Goal: Register for event/course

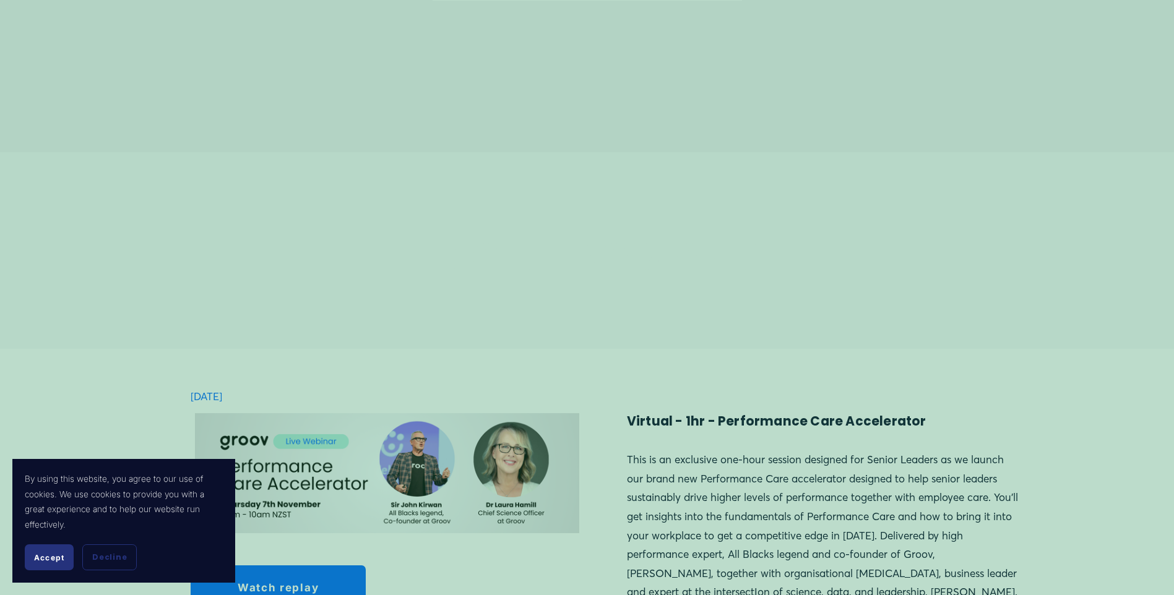
scroll to position [990, 0]
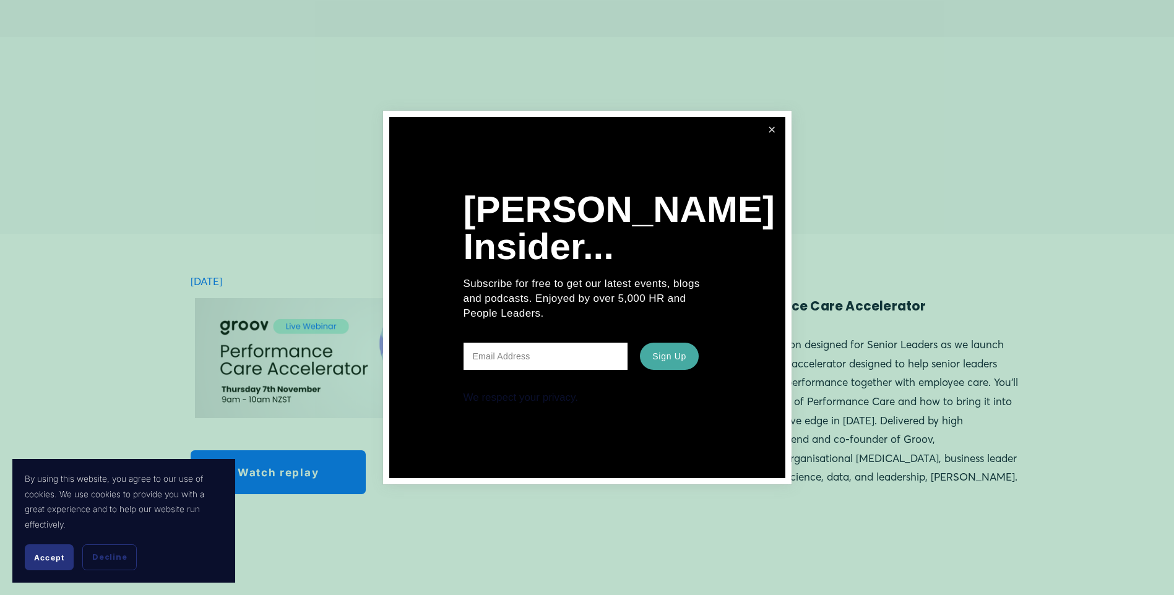
click at [766, 134] on link "Close" at bounding box center [772, 130] width 23 height 23
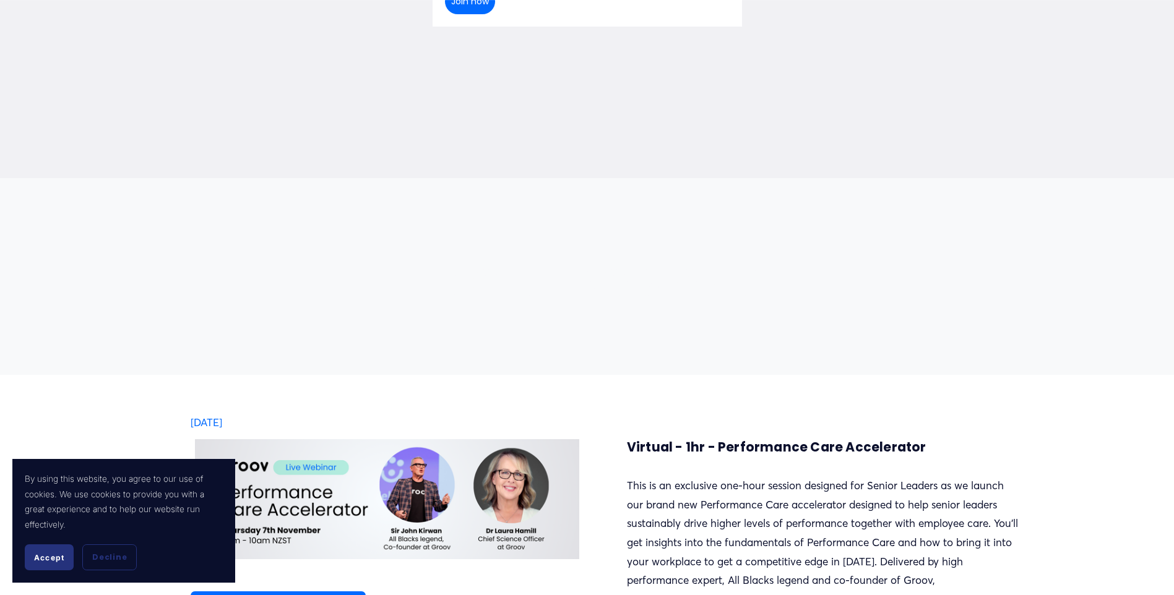
scroll to position [867, 0]
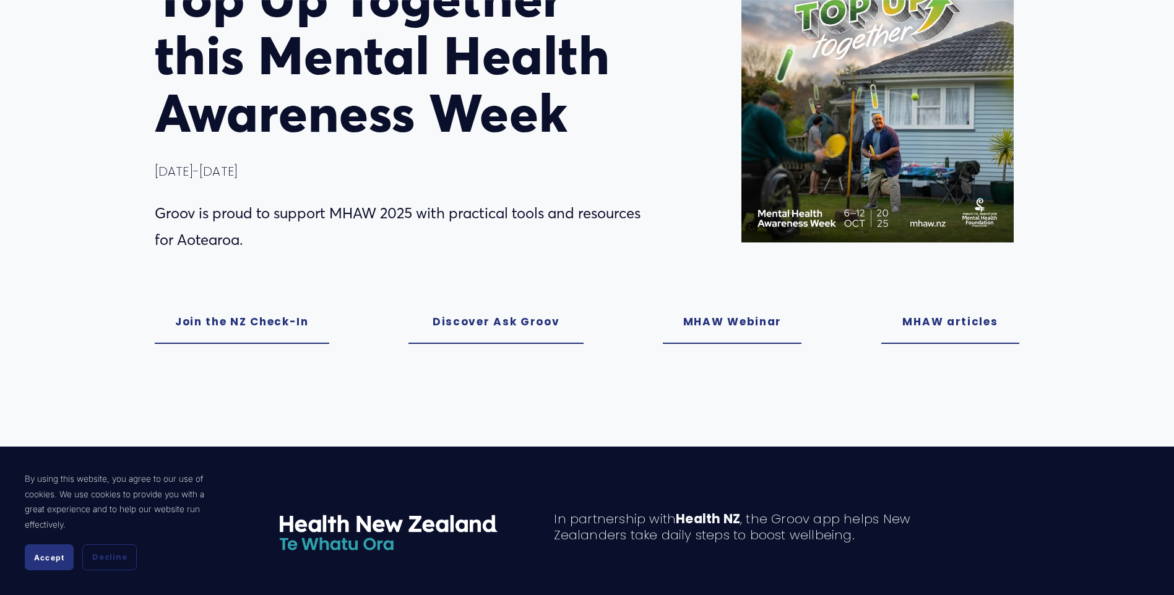
scroll to position [186, 0]
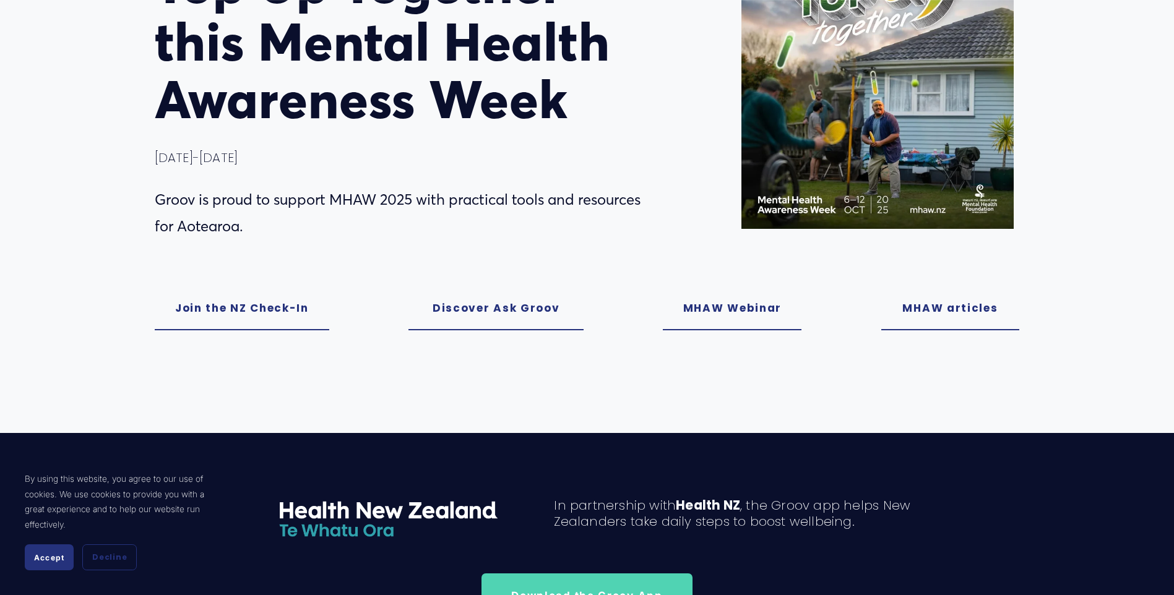
click at [732, 303] on link "MHAW Webinar" at bounding box center [732, 309] width 139 height 44
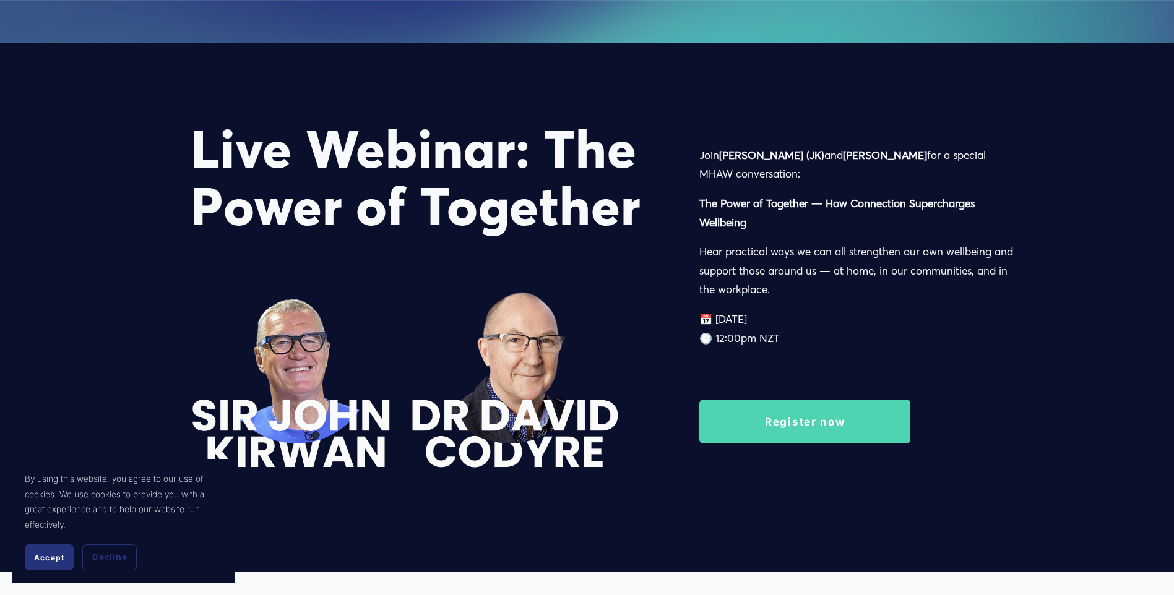
scroll to position [1859, 0]
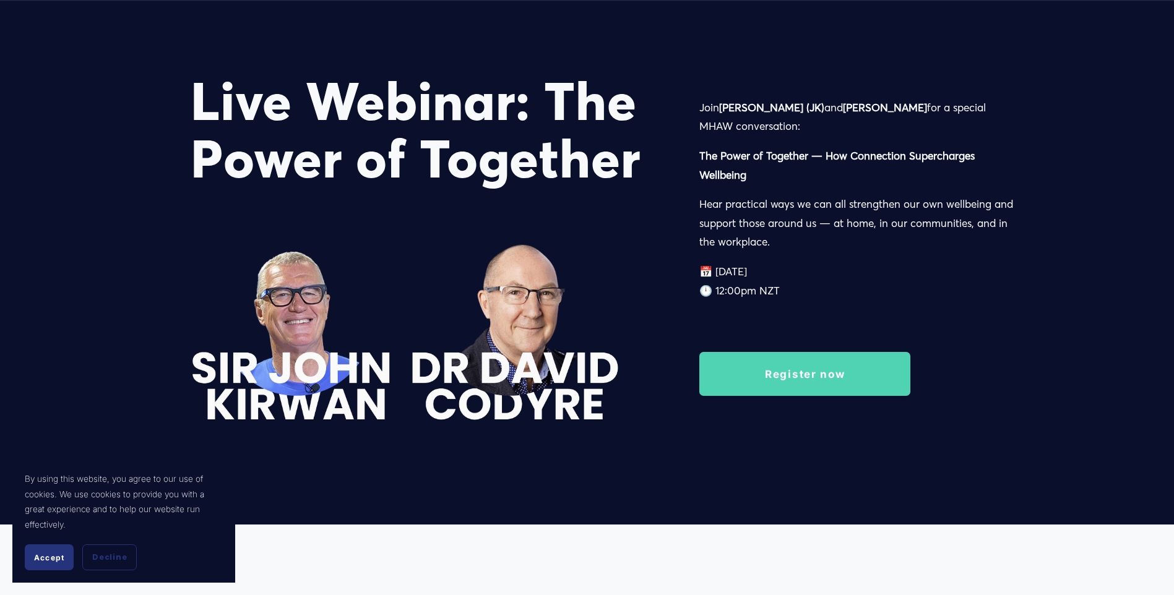
click at [46, 558] on span "Accept" at bounding box center [49, 557] width 30 height 9
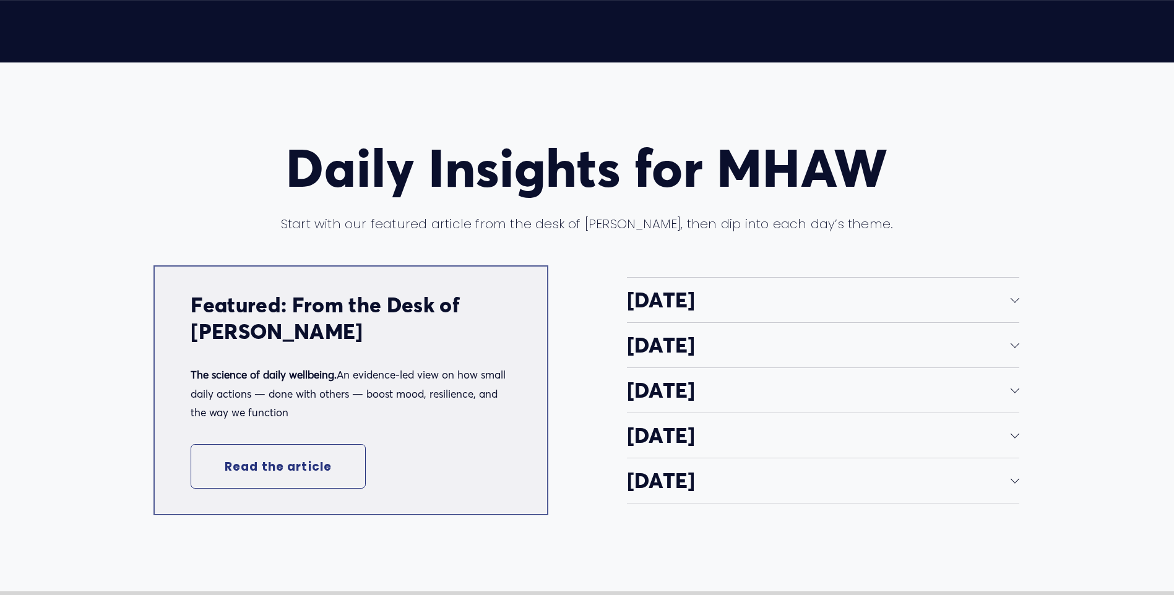
scroll to position [2354, 0]
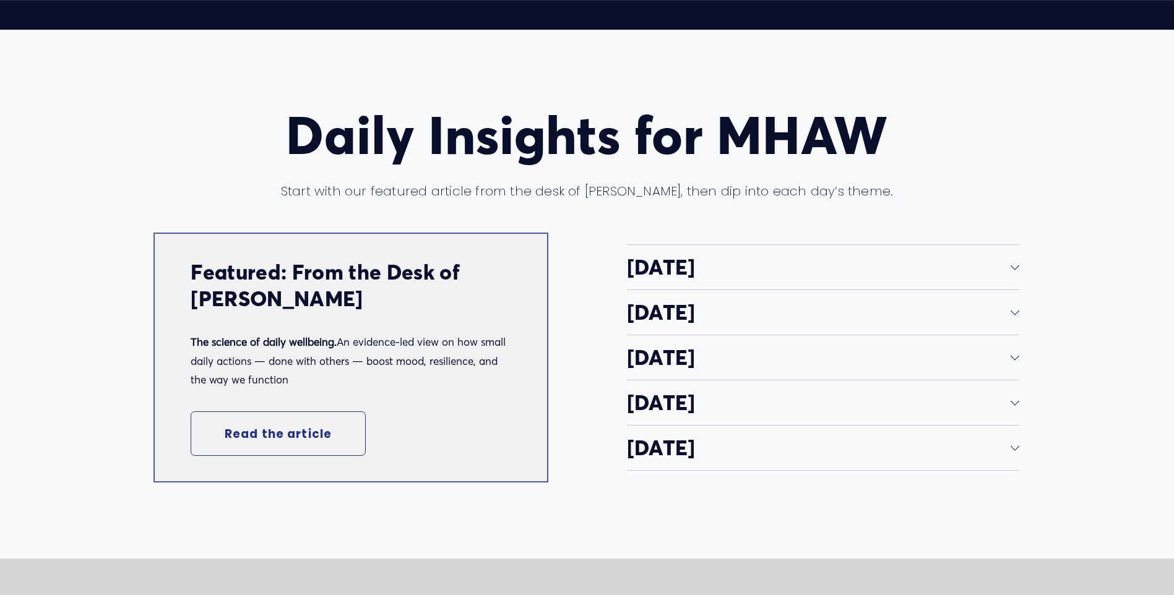
click at [1010, 265] on span "Monday" at bounding box center [819, 267] width 384 height 26
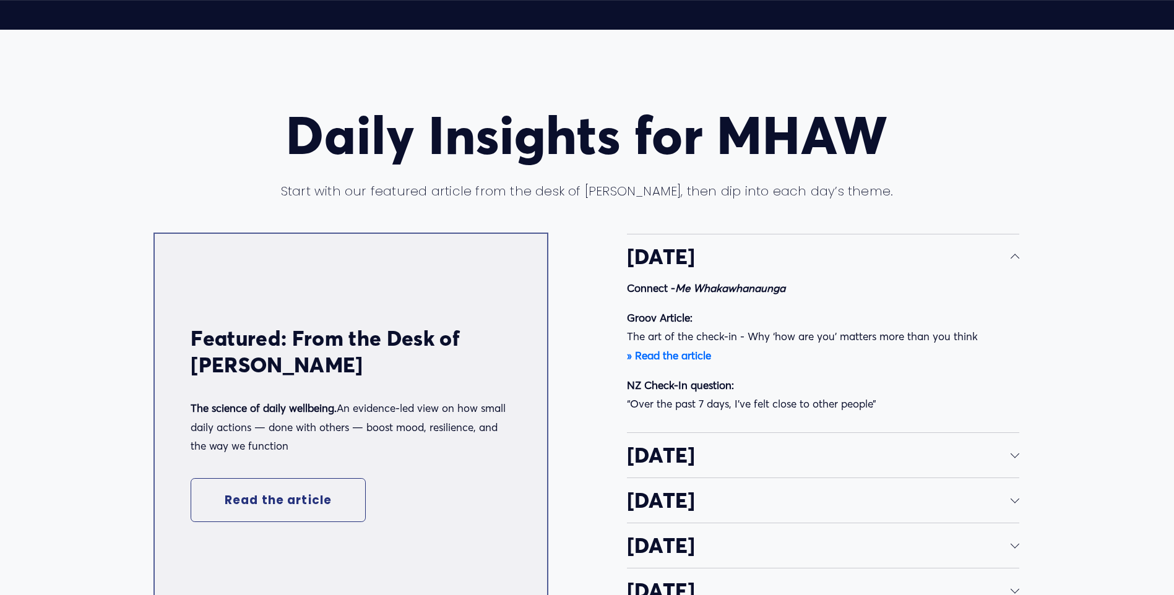
click at [1010, 265] on span "Monday" at bounding box center [819, 257] width 384 height 26
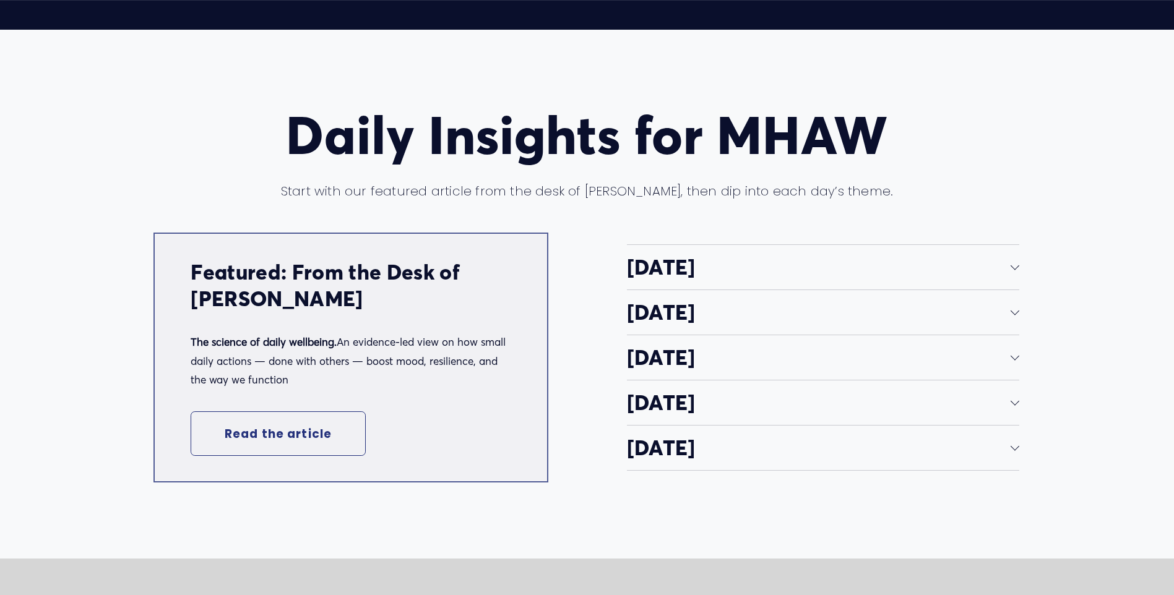
click at [1013, 315] on div at bounding box center [1015, 310] width 9 height 9
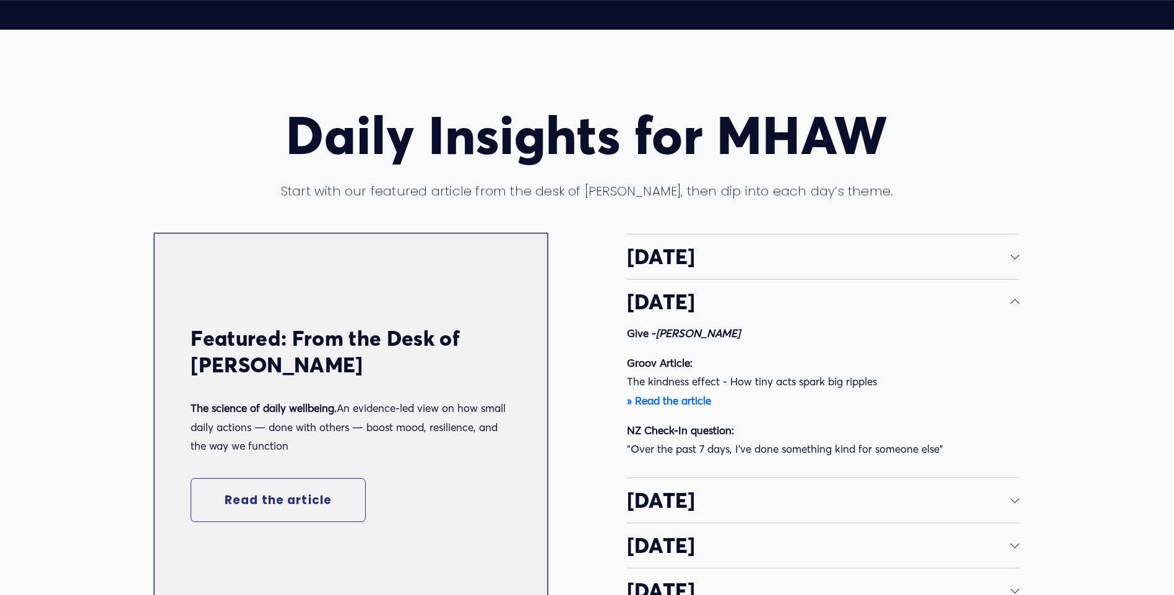
click at [1013, 317] on button "Tuesday" at bounding box center [823, 302] width 393 height 45
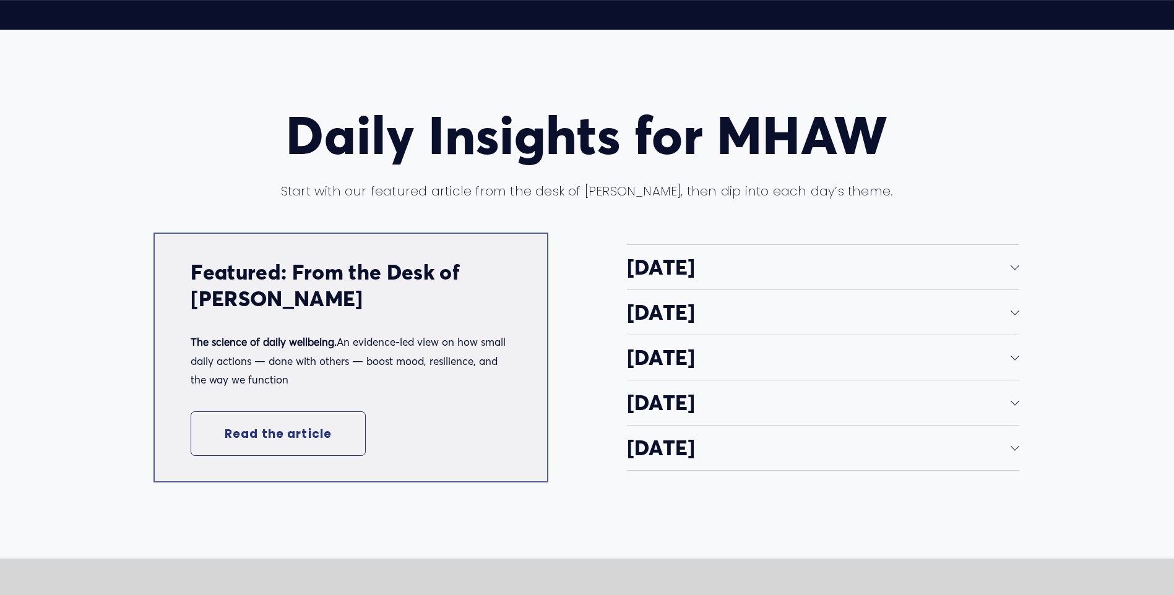
click at [1011, 360] on div at bounding box center [1015, 356] width 9 height 9
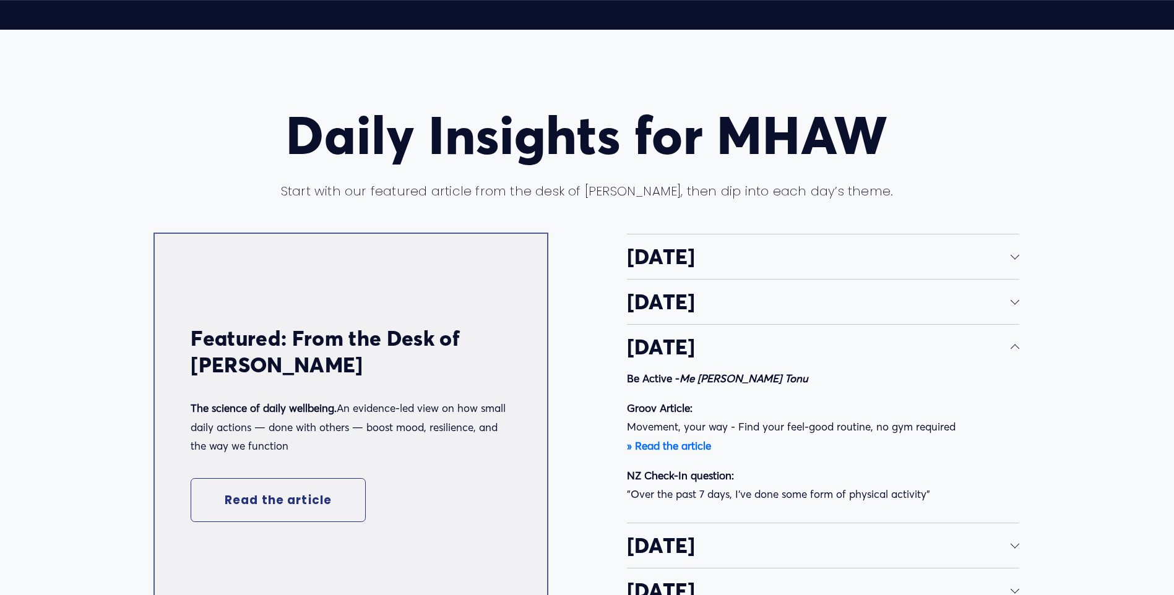
click at [1011, 363] on button "Wednesday" at bounding box center [823, 347] width 393 height 45
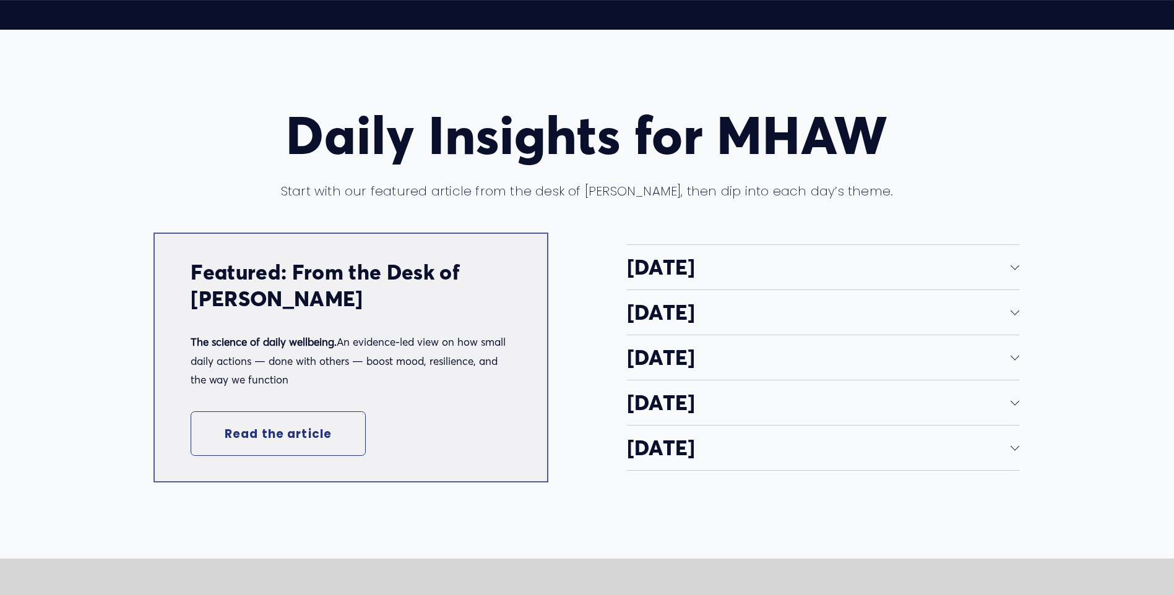
click at [1016, 407] on div at bounding box center [1015, 403] width 9 height 9
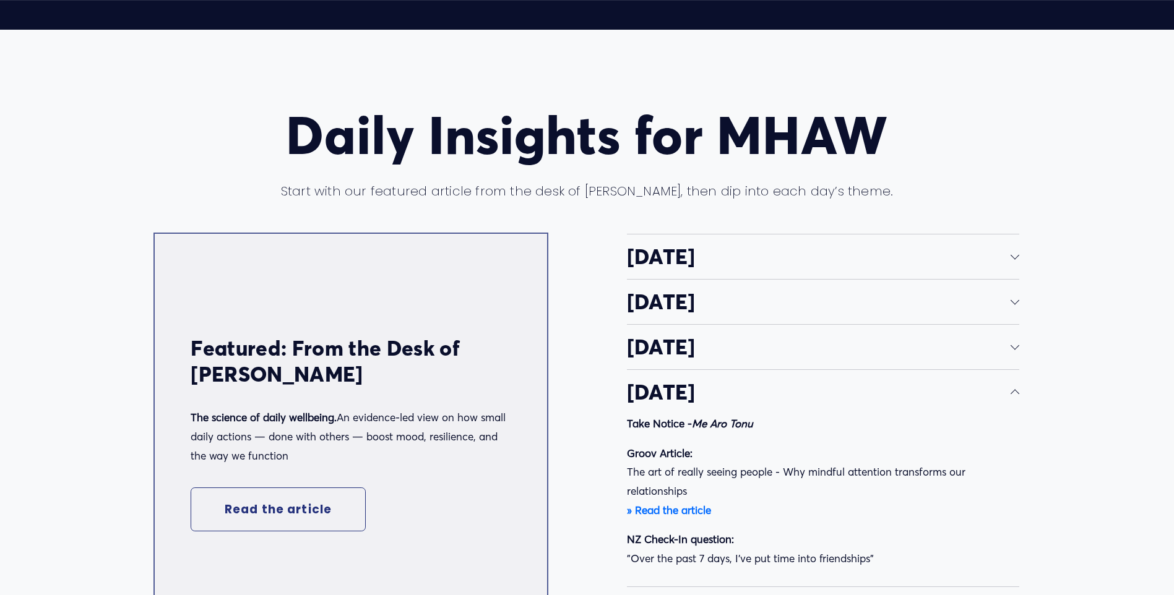
click at [1017, 399] on div at bounding box center [1015, 394] width 9 height 9
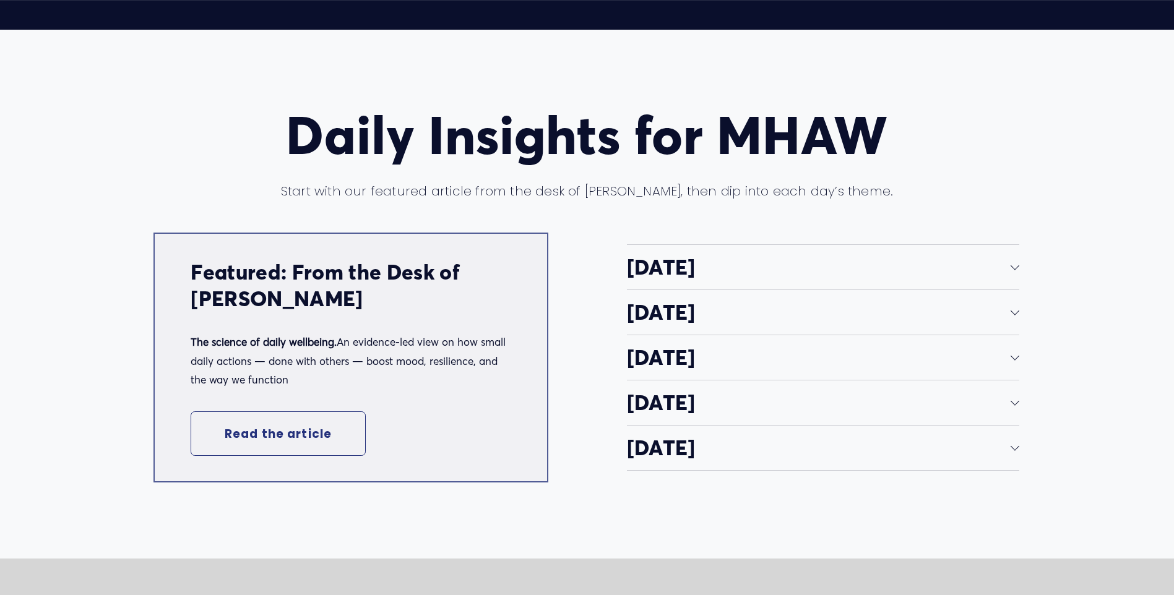
click at [1018, 451] on div at bounding box center [1015, 446] width 9 height 9
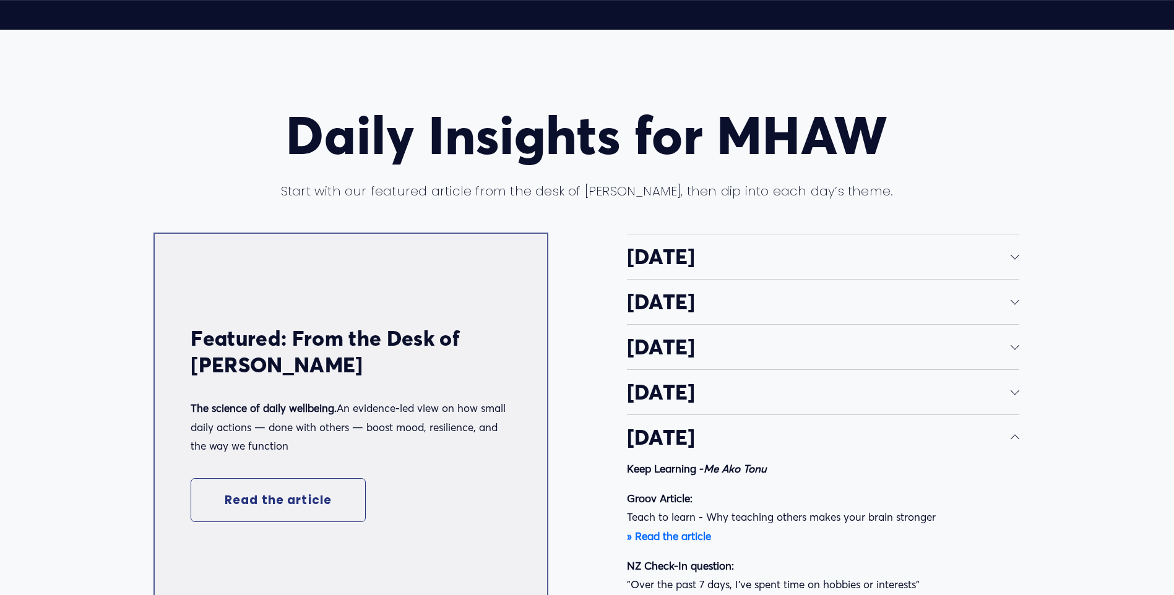
click at [1018, 457] on button "Friday" at bounding box center [823, 437] width 393 height 45
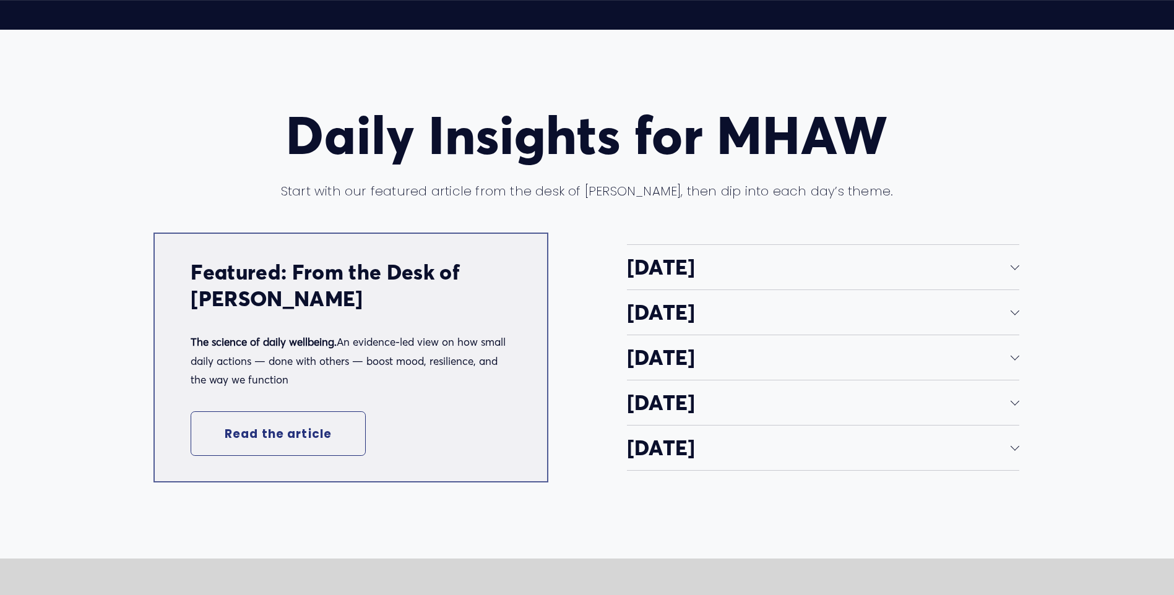
click at [1014, 315] on div at bounding box center [1015, 310] width 9 height 9
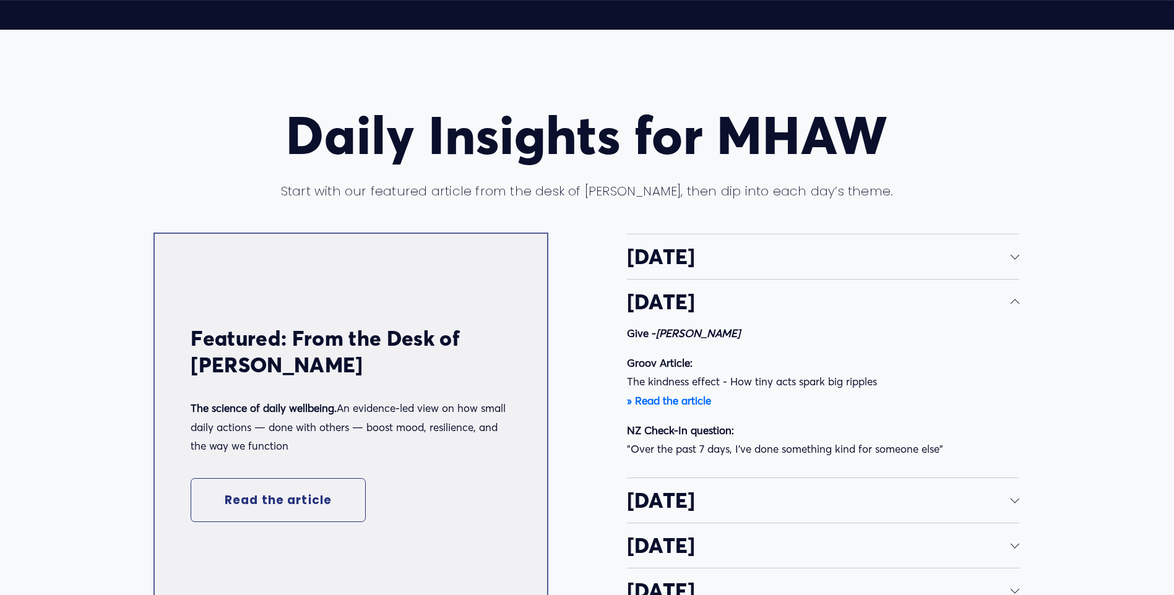
click at [1015, 503] on div at bounding box center [1015, 499] width 9 height 9
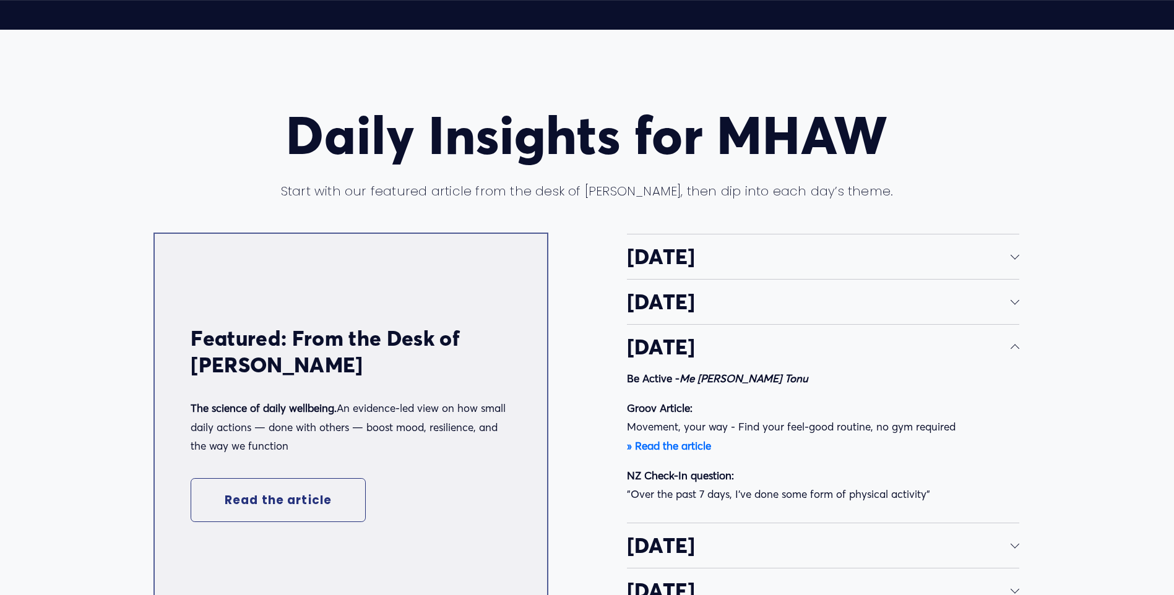
click at [1011, 260] on div at bounding box center [1015, 255] width 9 height 9
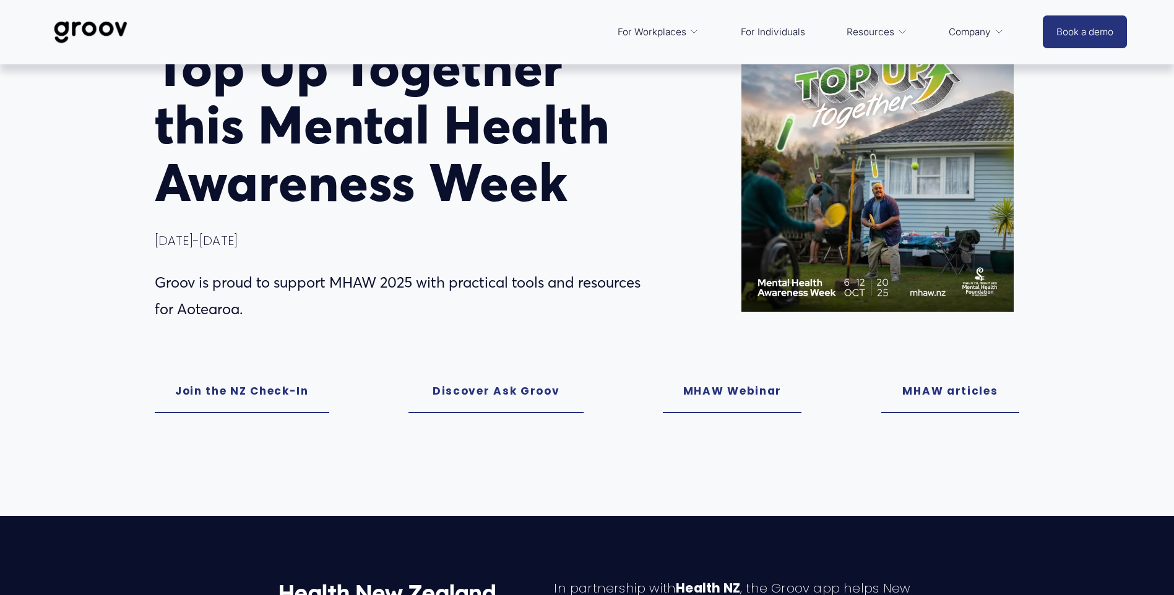
scroll to position [0, 0]
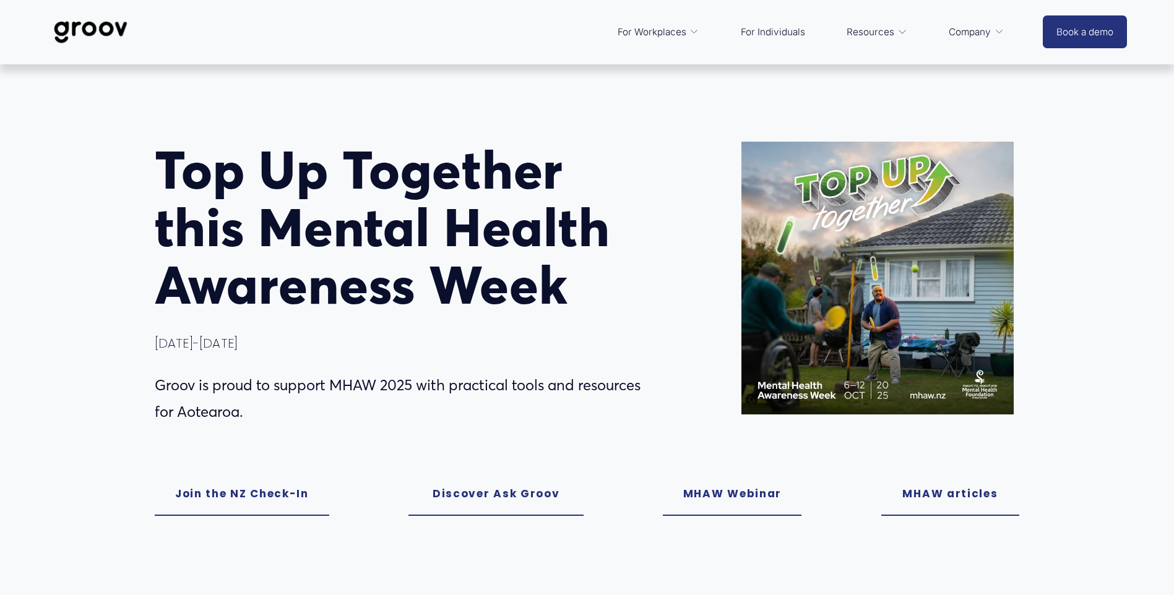
click at [736, 491] on link "MHAW Webinar" at bounding box center [732, 494] width 139 height 44
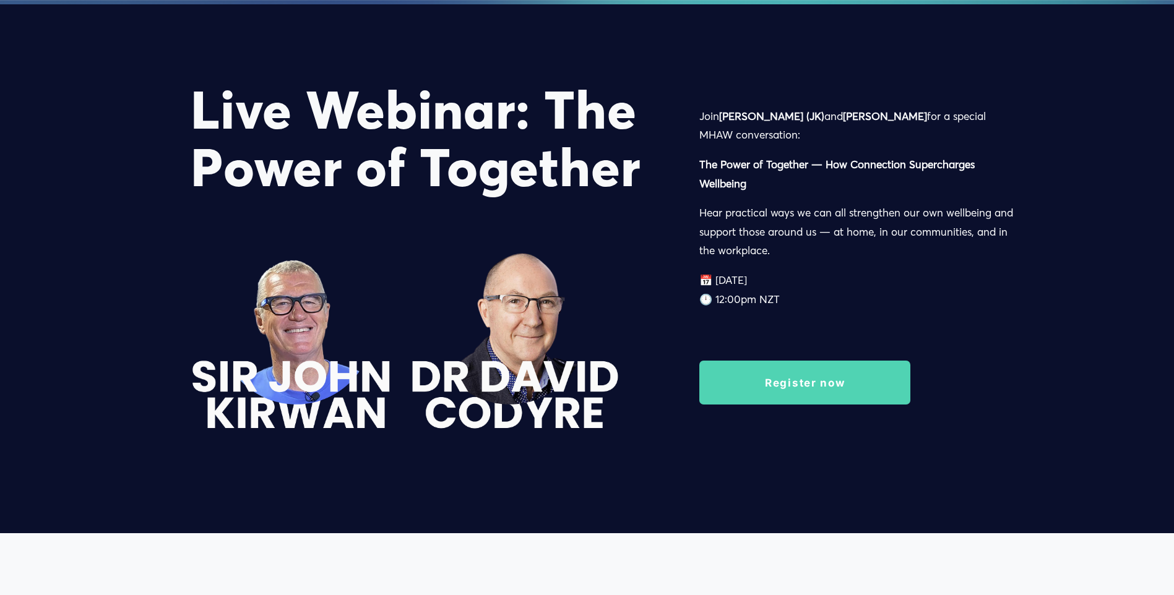
scroll to position [1859, 0]
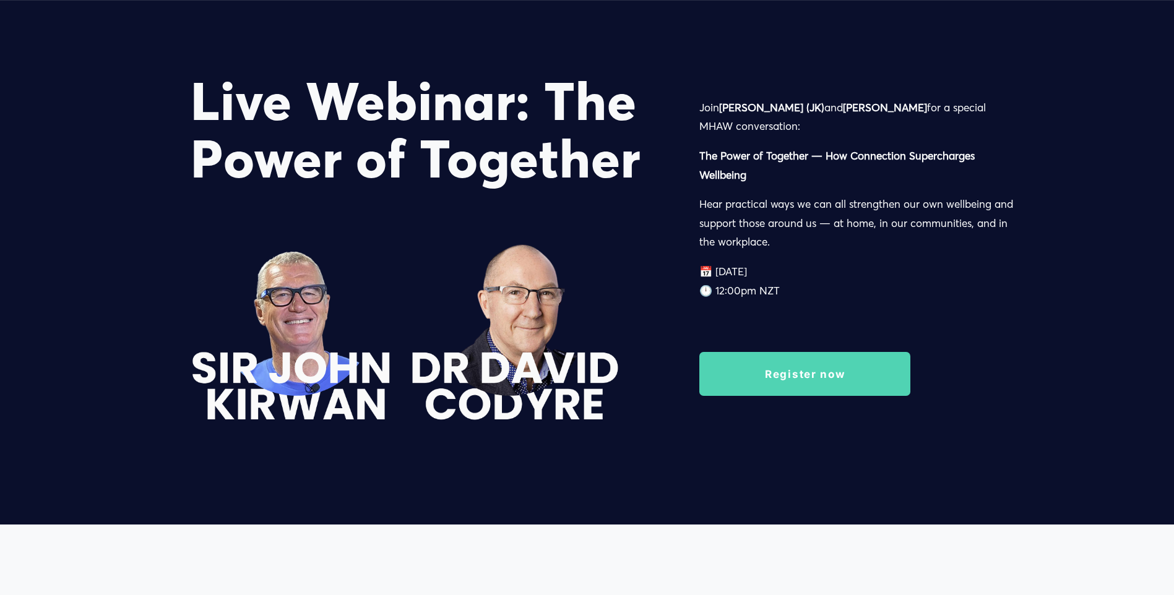
drag, startPoint x: 702, startPoint y: 107, endPoint x: 796, endPoint y: 290, distance: 206.0
click at [796, 290] on div "Join Sir John Kirwan (JK) and Dr David Codyre for a special MHAW conversation: …" at bounding box center [859, 199] width 320 height 202
copy div "Join Sir John Kirwan (JK) and Dr David Codyre for a special MHAW conversation: …"
click at [804, 384] on link "Register now" at bounding box center [804, 374] width 211 height 44
click at [651, 493] on div "Live Webinar: The Power of Together Join Sir John Kirwan (JK) and Dr David Cody…" at bounding box center [587, 260] width 1174 height 529
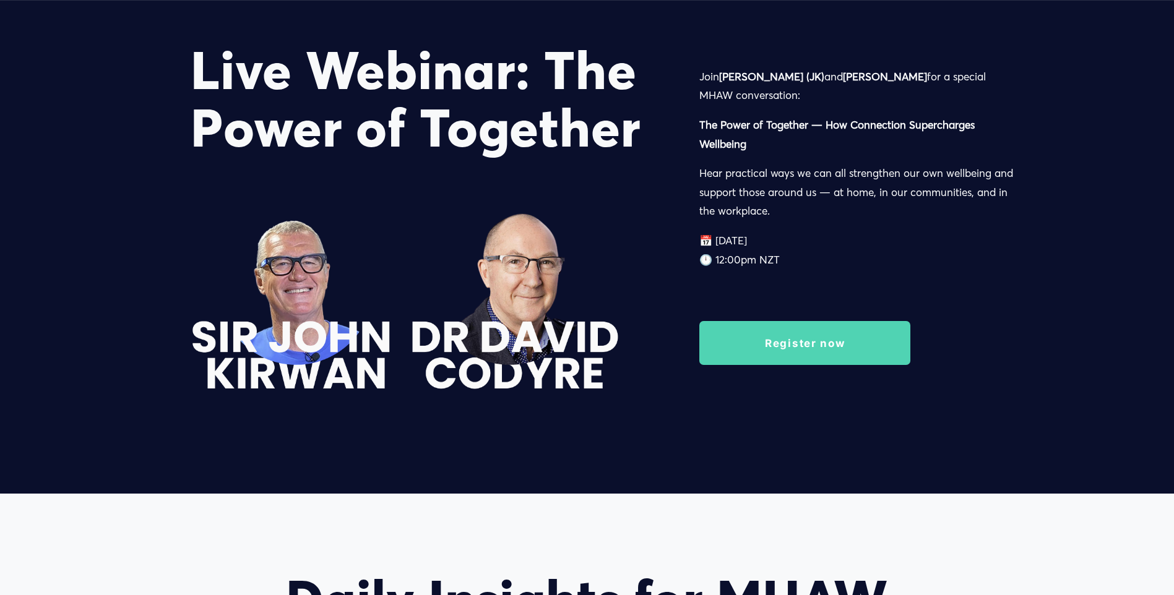
scroll to position [1921, 0]
